Goal: Obtain resource: Obtain resource

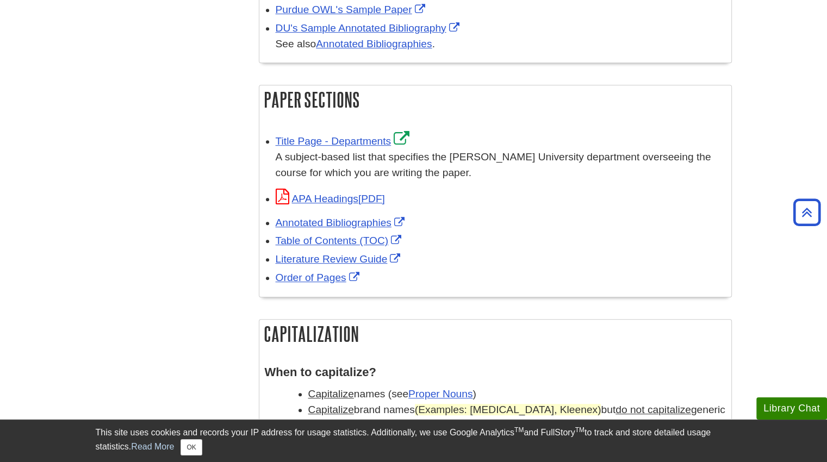
scroll to position [570, 0]
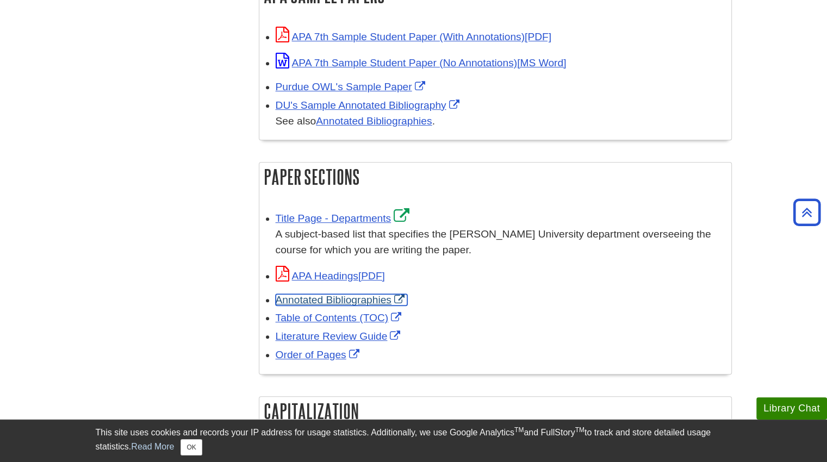
click at [311, 302] on link "Annotated Bibliographies" at bounding box center [342, 299] width 132 height 11
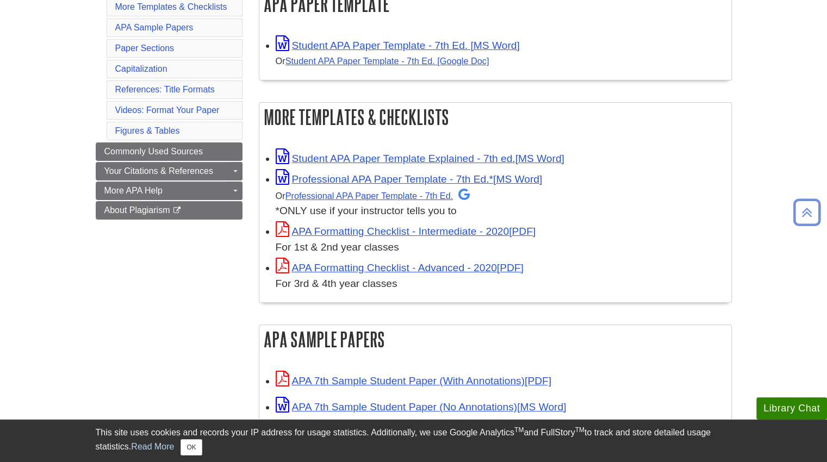
scroll to position [226, 0]
click at [206, 90] on link "References: Title Formats" at bounding box center [165, 88] width 100 height 9
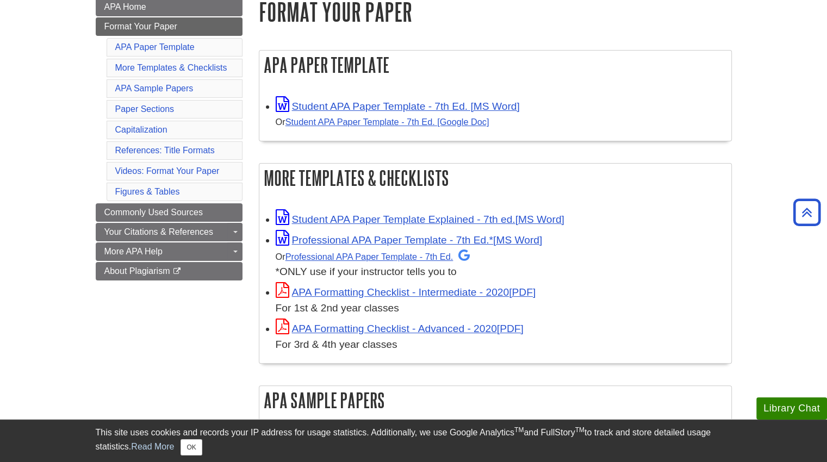
scroll to position [162, 0]
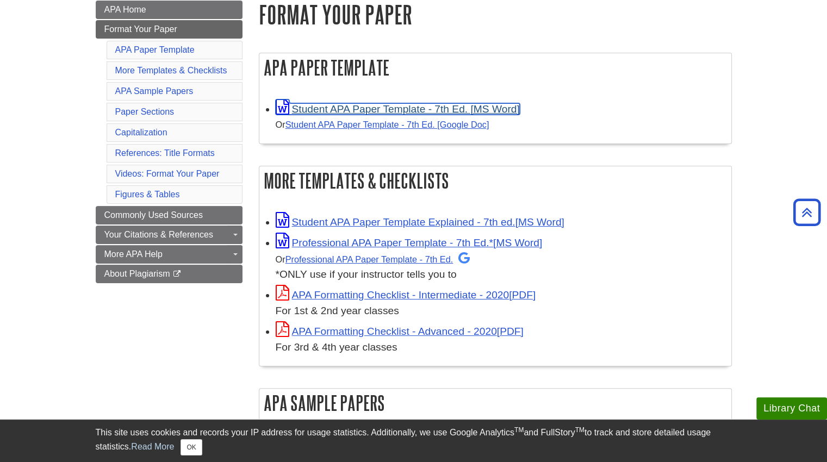
click at [448, 107] on link "Student APA Paper Template - 7th Ed. [MS Word]" at bounding box center [398, 108] width 244 height 11
click at [819, 454] on div at bounding box center [819, 454] width 0 height 0
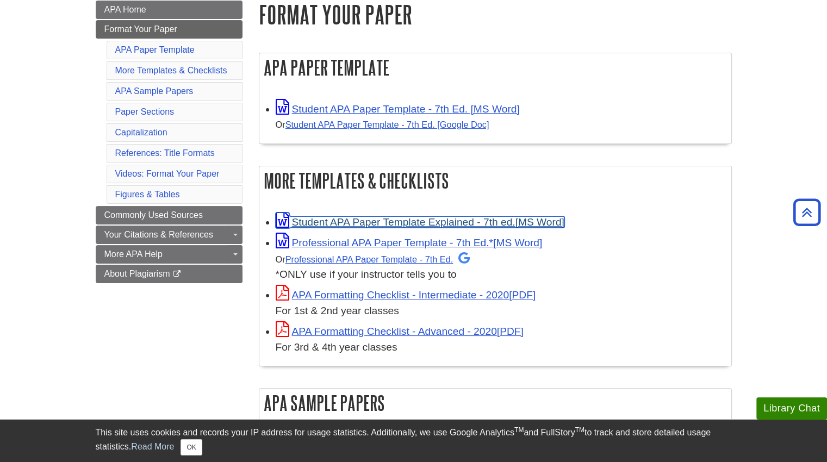
click at [316, 223] on link "Student APA Paper Template Explained - 7th ed." at bounding box center [420, 222] width 289 height 11
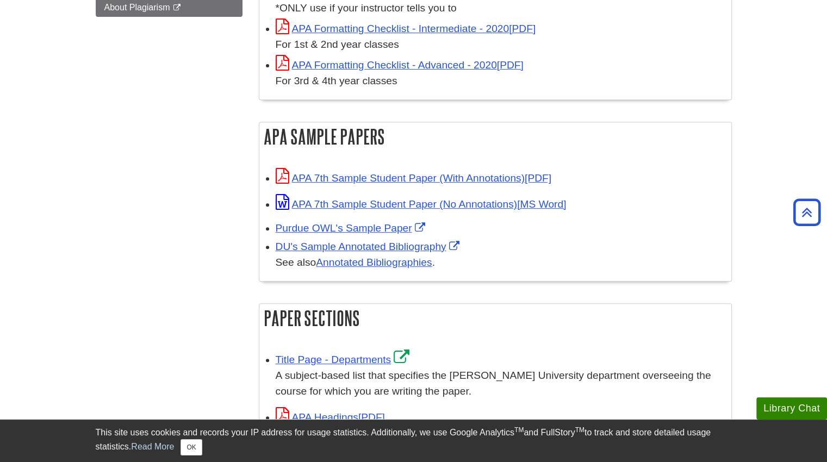
scroll to position [430, 0]
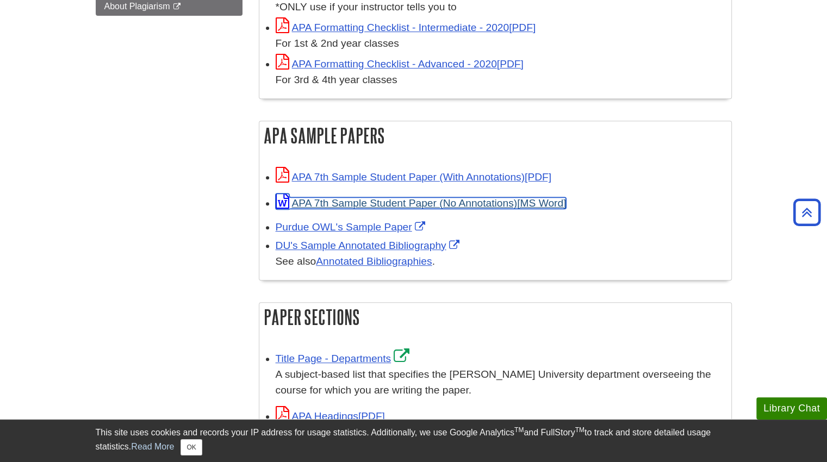
click at [351, 201] on link "APA 7th Sample Student Paper (No Annotations)" at bounding box center [421, 202] width 291 height 11
